Goal: Task Accomplishment & Management: Manage account settings

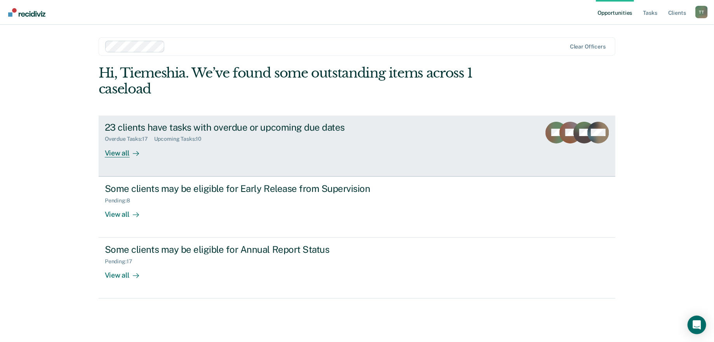
click at [308, 146] on div "23 clients have tasks with overdue or upcoming due dates Overdue Tasks : 17 Upc…" at bounding box center [250, 140] width 291 height 36
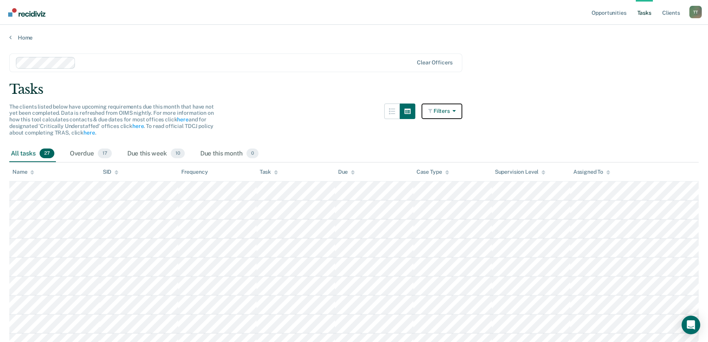
click at [452, 106] on button "Filters" at bounding box center [441, 112] width 41 height 16
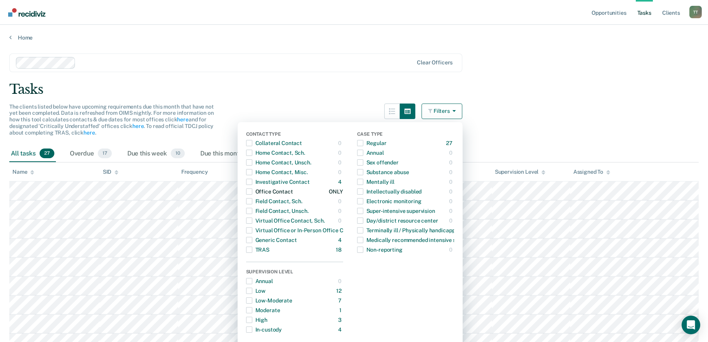
click at [252, 190] on span "button" at bounding box center [249, 192] width 6 height 6
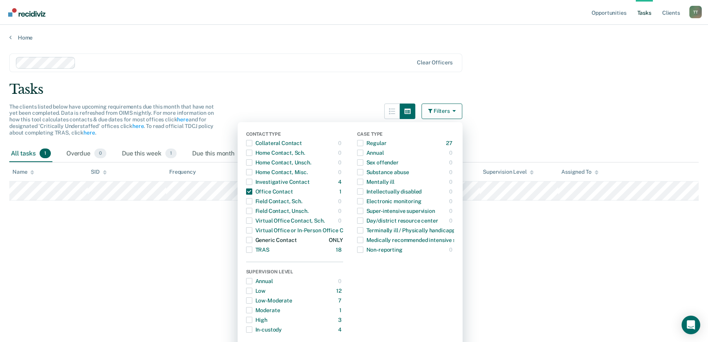
click at [252, 239] on span "button" at bounding box center [249, 240] width 6 height 6
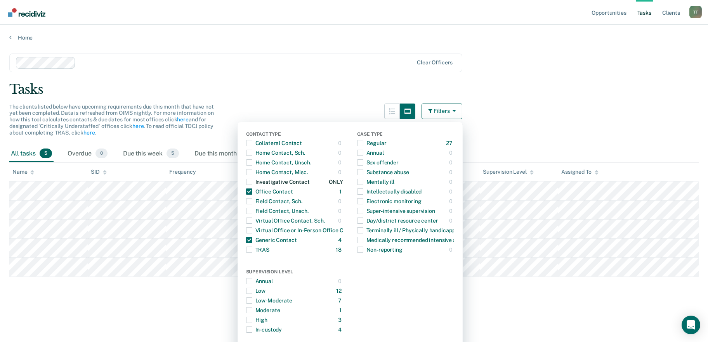
click at [252, 179] on span "button" at bounding box center [249, 182] width 6 height 6
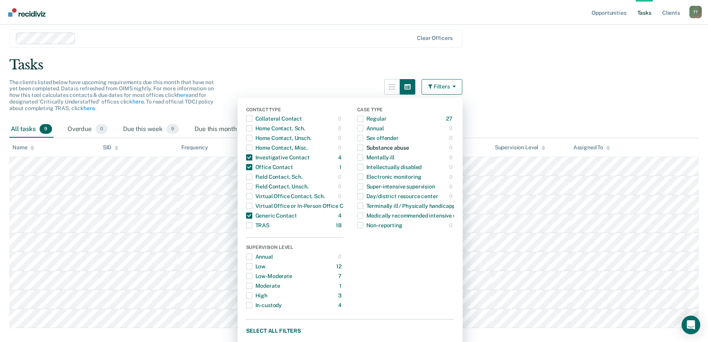
scroll to position [41, 0]
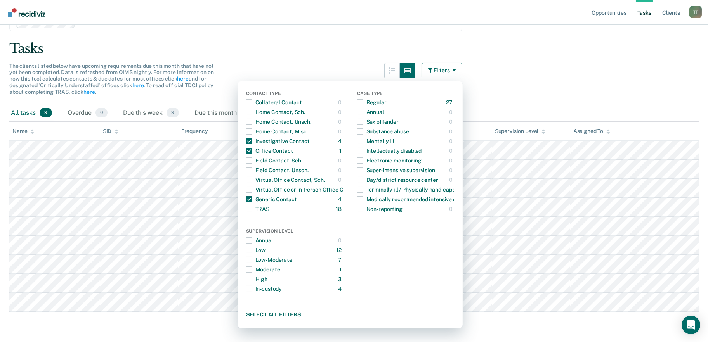
click at [453, 75] on button "Filters" at bounding box center [441, 71] width 41 height 16
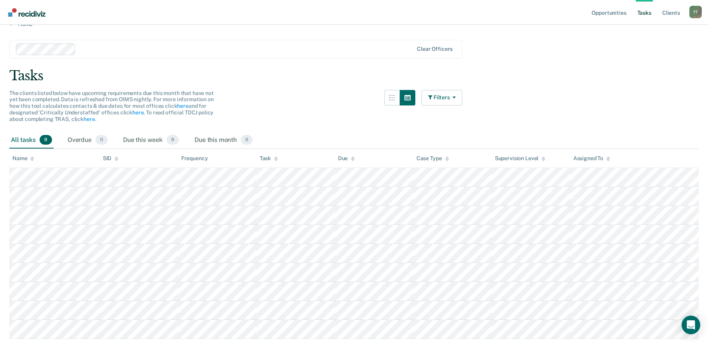
scroll to position [0, 0]
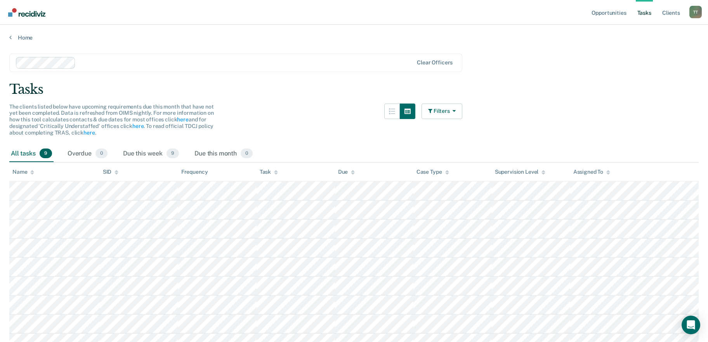
click at [32, 41] on main "Clear officers Tasks The clients listed below have upcoming requirements due th…" at bounding box center [354, 211] width 708 height 340
click at [22, 38] on link "Home" at bounding box center [353, 37] width 689 height 7
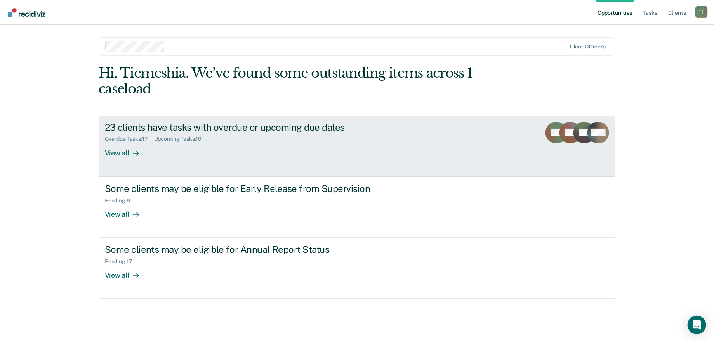
click at [364, 155] on div "23 clients have tasks with overdue or upcoming due dates Overdue Tasks : 17 Upc…" at bounding box center [250, 140] width 291 height 36
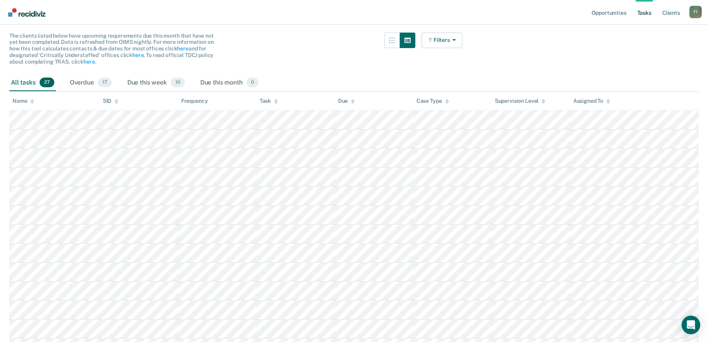
scroll to position [78, 0]
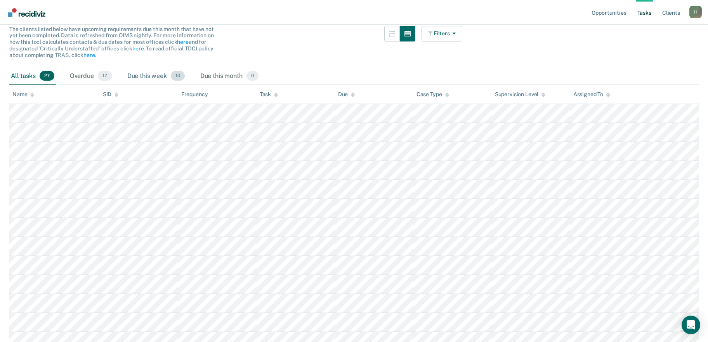
click at [156, 76] on div "Due this week 10" at bounding box center [156, 76] width 61 height 17
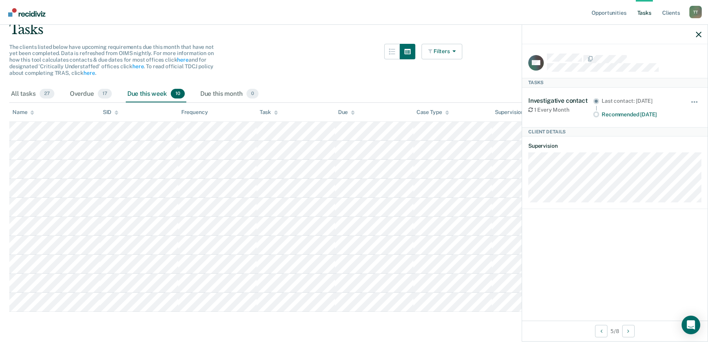
click at [529, 107] on icon at bounding box center [530, 109] width 5 height 5
click at [697, 36] on icon "button" at bounding box center [698, 34] width 5 height 5
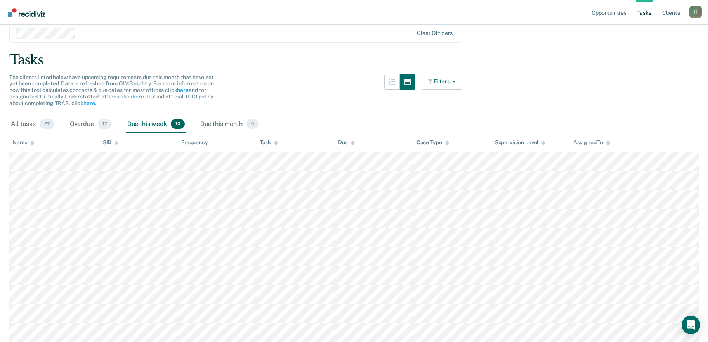
scroll to position [0, 0]
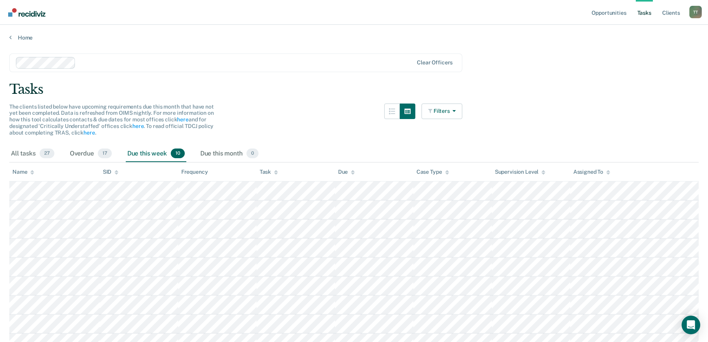
click at [144, 152] on div "Due this week 10" at bounding box center [156, 154] width 61 height 17
click at [110, 43] on main "Clear officers Tasks The clients listed below have upcoming requirements due th…" at bounding box center [354, 220] width 708 height 359
click at [16, 35] on link "Home" at bounding box center [353, 37] width 689 height 7
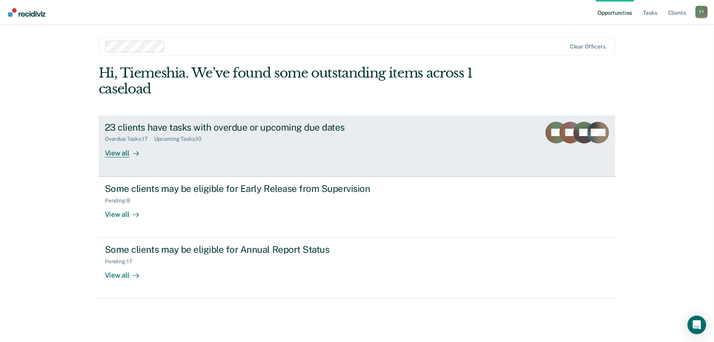
click at [271, 137] on div "Overdue Tasks : 17 Upcoming Tasks : 10" at bounding box center [241, 138] width 272 height 10
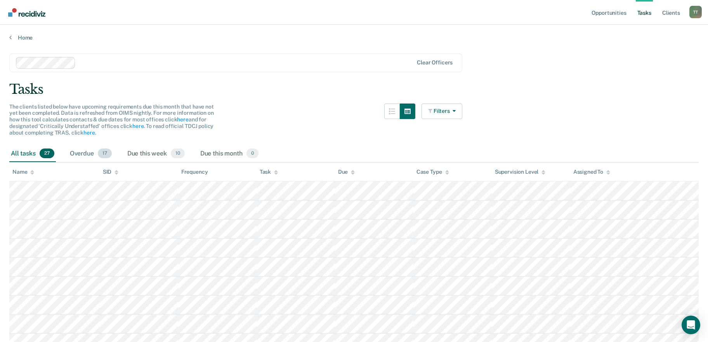
click at [86, 152] on div "Overdue 17" at bounding box center [90, 154] width 45 height 17
click at [131, 149] on div "Due this week 10" at bounding box center [156, 154] width 61 height 17
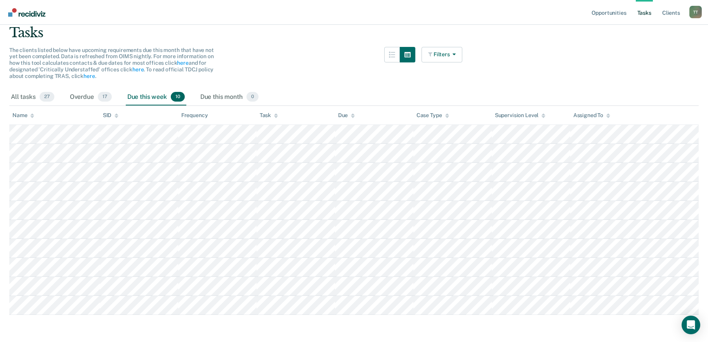
scroll to position [60, 0]
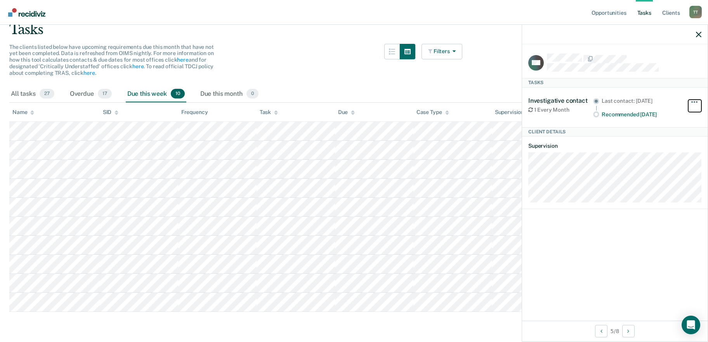
click at [695, 100] on button "button" at bounding box center [694, 106] width 13 height 12
click at [700, 31] on button "button" at bounding box center [698, 34] width 5 height 7
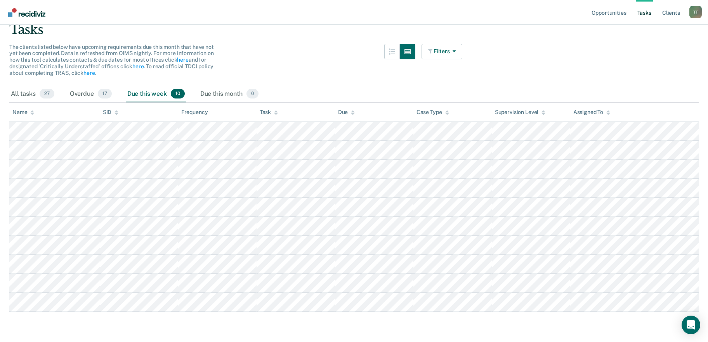
click at [696, 12] on div "T T" at bounding box center [695, 12] width 12 height 12
click at [642, 27] on div "Opportunities Tasks Client s Tiemeshia Twine T T Profile How it works Log Out H…" at bounding box center [354, 141] width 708 height 403
click at [695, 12] on div "T T" at bounding box center [695, 12] width 12 height 12
click at [650, 31] on link "Profile" at bounding box center [664, 31] width 62 height 7
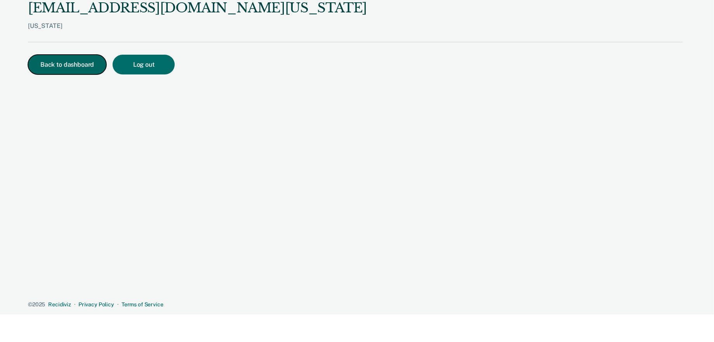
click at [78, 67] on button "Back to dashboard" at bounding box center [67, 65] width 78 height 20
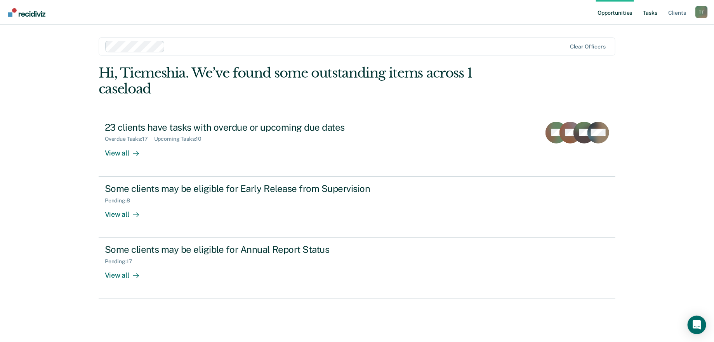
click at [644, 14] on link "Tasks" at bounding box center [649, 12] width 17 height 25
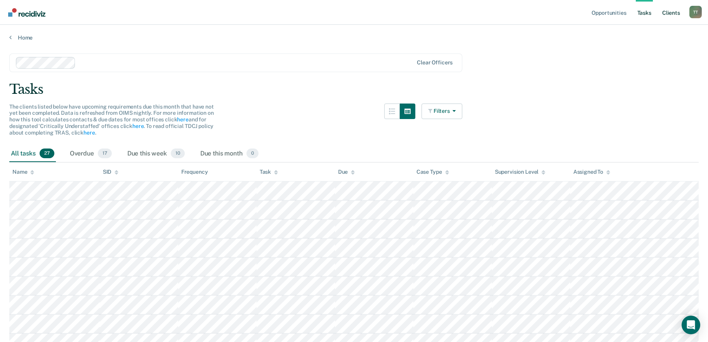
click at [674, 10] on link "Client s" at bounding box center [670, 12] width 21 height 25
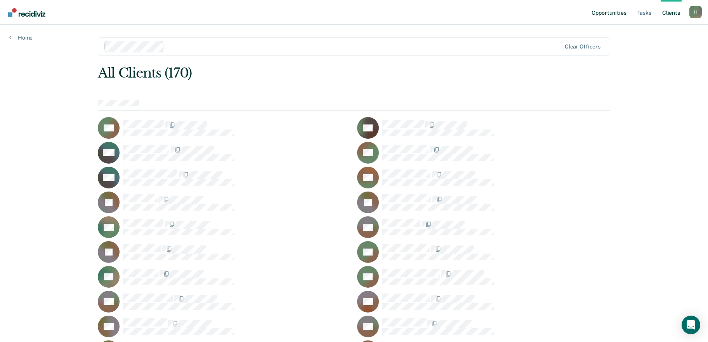
click at [600, 9] on link "Opportunities" at bounding box center [609, 12] width 38 height 25
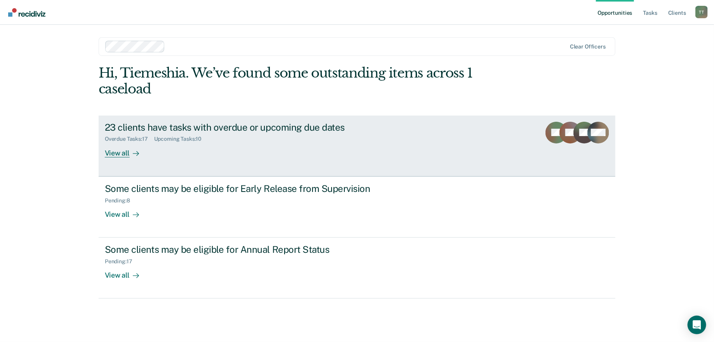
click at [432, 125] on link "23 clients have tasks with overdue or upcoming due dates Overdue Tasks : 17 Upc…" at bounding box center [357, 146] width 516 height 61
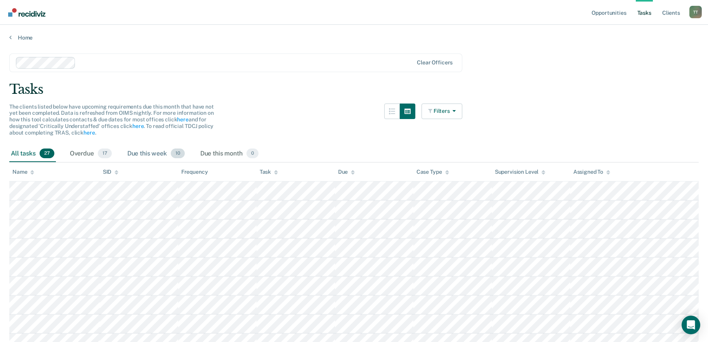
click at [151, 148] on div "Due this week 10" at bounding box center [156, 154] width 61 height 17
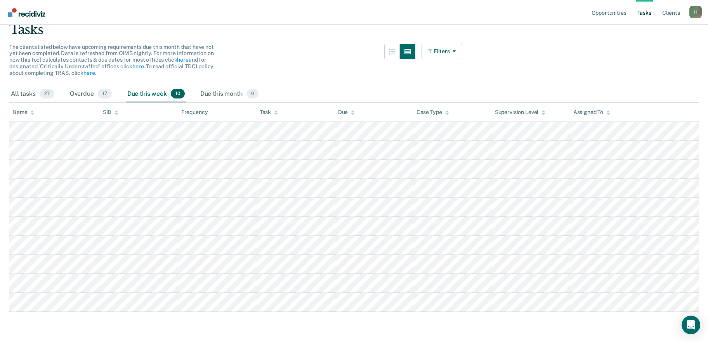
click at [696, 13] on div "T T" at bounding box center [695, 12] width 12 height 12
click at [661, 47] on div "Opportunities Tasks Client s Tiemeshia Twine T T Profile How it works Log Out H…" at bounding box center [354, 141] width 708 height 403
click at [695, 14] on div "T T" at bounding box center [695, 12] width 12 height 12
click at [646, 54] on link "Log Out" at bounding box center [664, 51] width 62 height 7
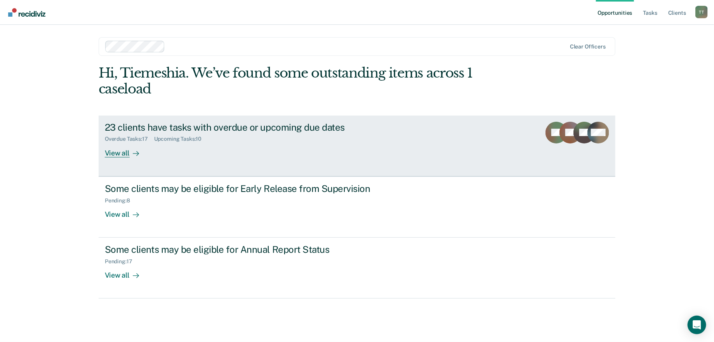
click at [297, 148] on div "23 clients have tasks with overdue or upcoming due dates Overdue Tasks : 17 Upc…" at bounding box center [250, 140] width 291 height 36
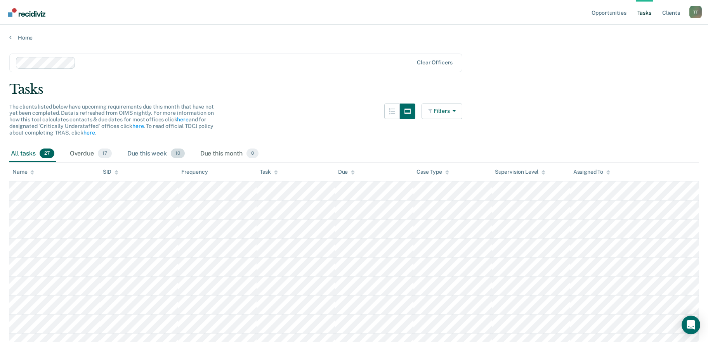
click at [162, 152] on div "Due this week 10" at bounding box center [156, 154] width 61 height 17
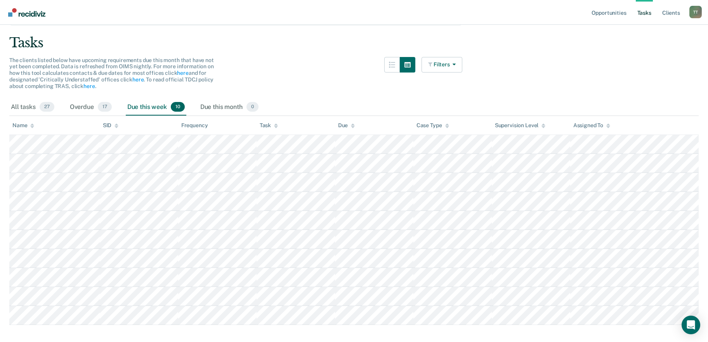
scroll to position [60, 0]
